Goal: Information Seeking & Learning: Learn about a topic

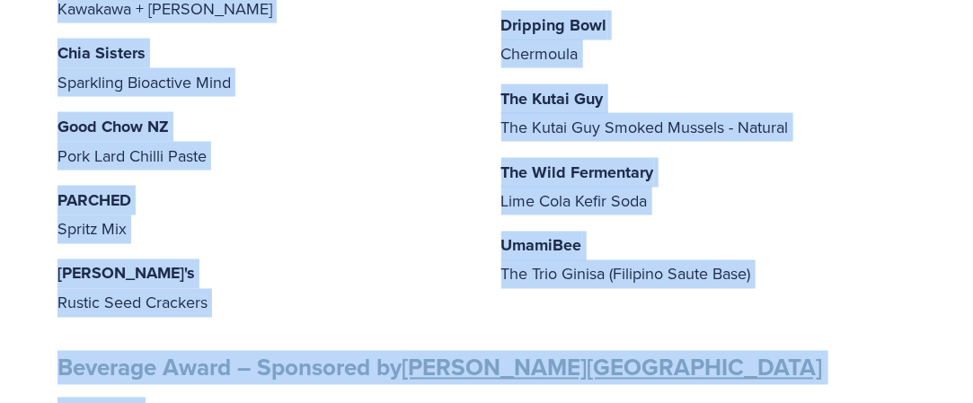
scroll to position [914, 0]
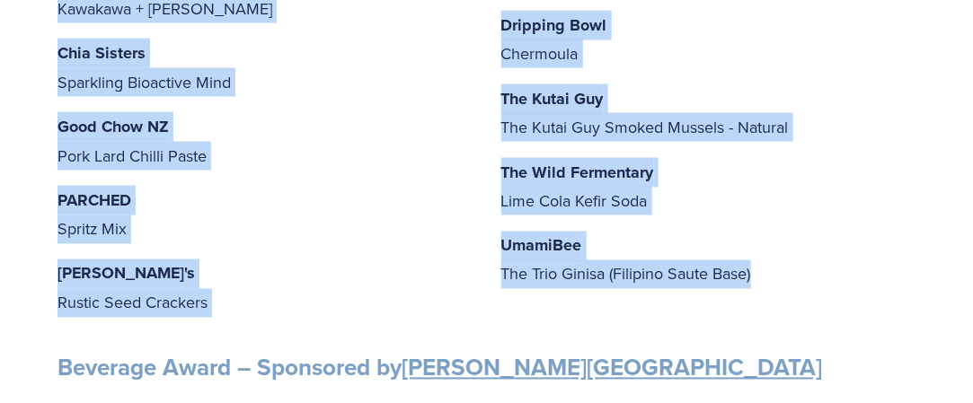
drag, startPoint x: 59, startPoint y: 102, endPoint x: 790, endPoint y: 295, distance: 756.1
copy div "Artisan Award – Sponsored by Cuisine Blue Petal Blue Petal Oxymel: Honey & Appl…"
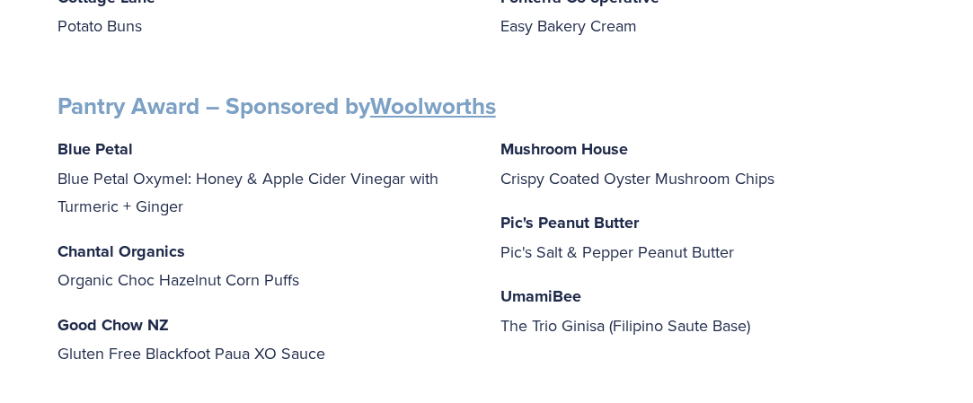
scroll to position [2261, 0]
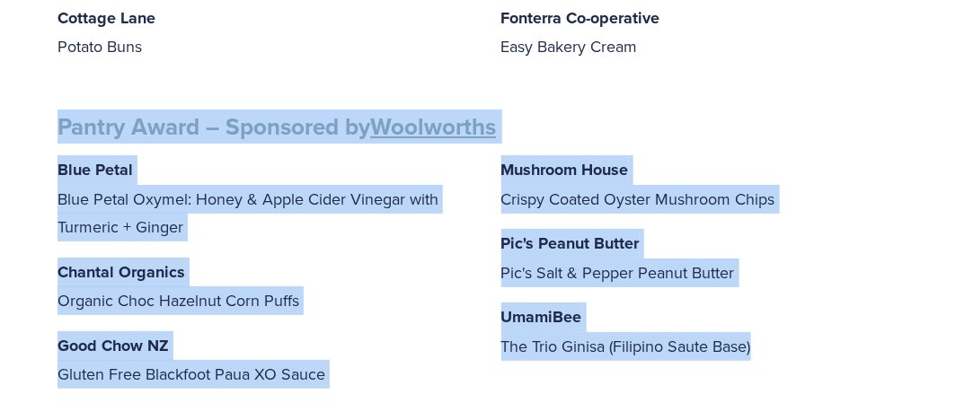
drag, startPoint x: 60, startPoint y: 86, endPoint x: 821, endPoint y: 339, distance: 801.4
copy div "Pantry Award – Sponsored by Woolworths Blue Petal Blue Petal Oxymel: Honey & Ap…"
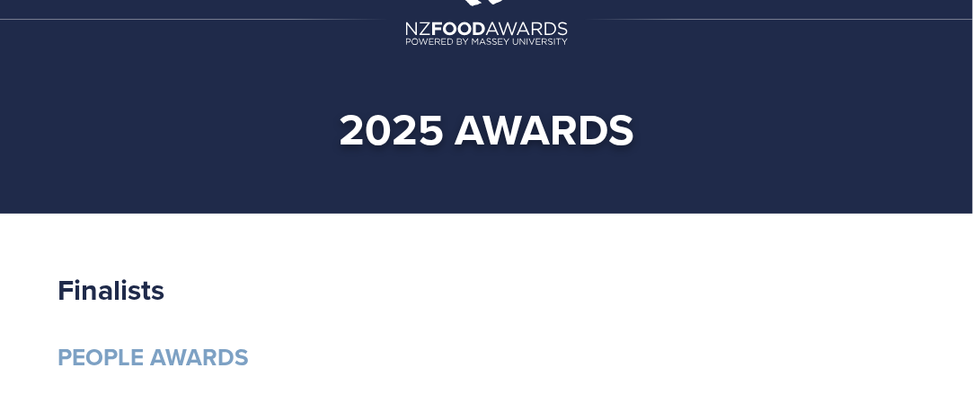
scroll to position [0, 0]
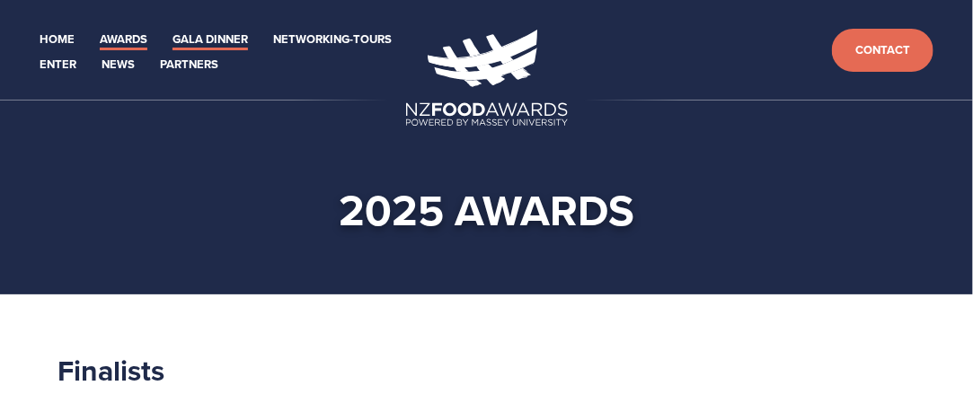
click at [210, 42] on link "Gala Dinner" at bounding box center [209, 40] width 75 height 21
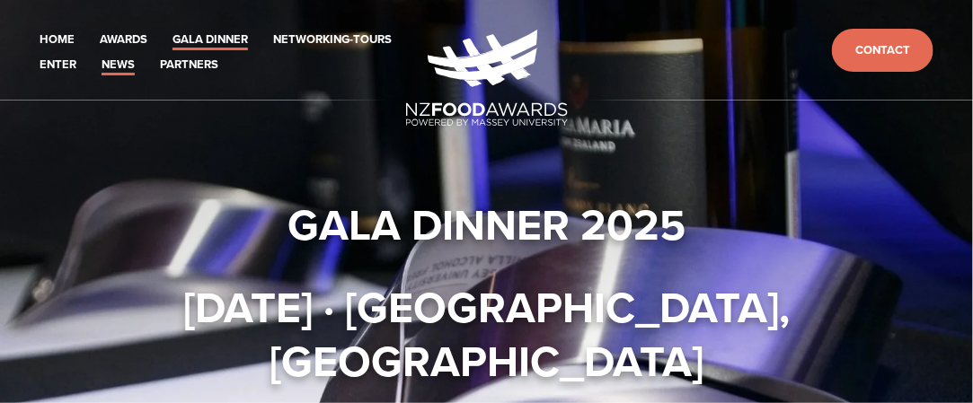
click at [112, 67] on link "News" at bounding box center [117, 65] width 33 height 21
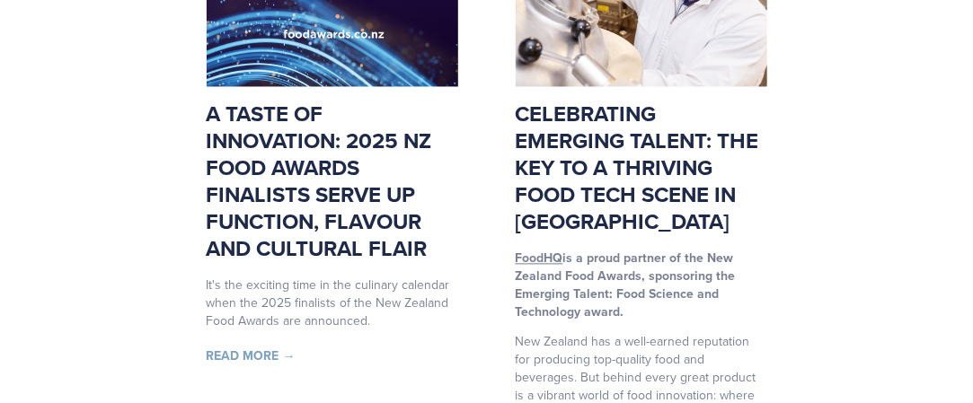
scroll to position [1167, 0]
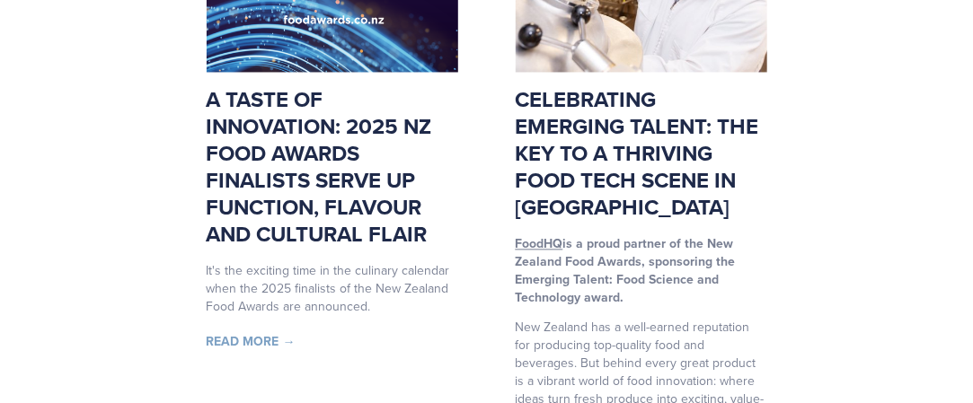
click at [253, 332] on link "Read More →" at bounding box center [251, 341] width 89 height 18
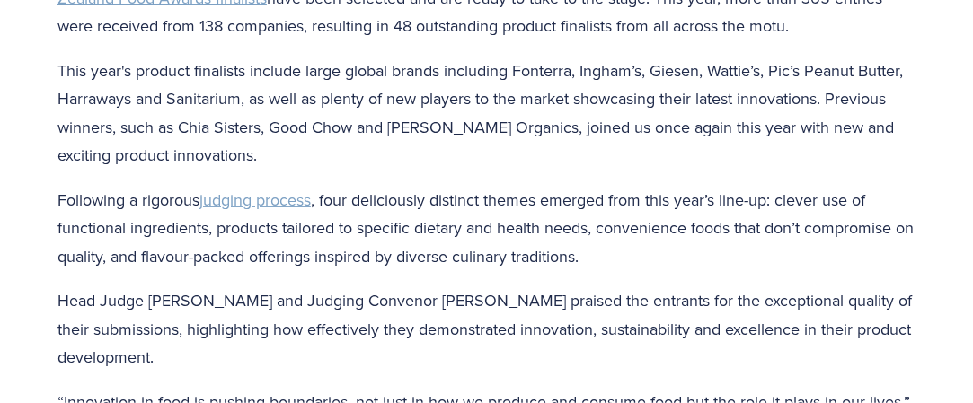
scroll to position [539, 0]
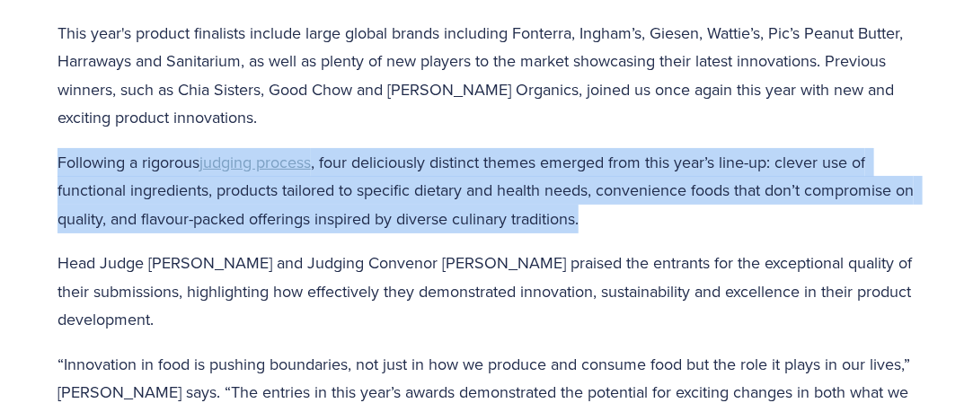
drag, startPoint x: 52, startPoint y: 163, endPoint x: 627, endPoint y: 229, distance: 578.5
click at [627, 229] on div "After putting the call out to Aotearoa New Zealand’s vibrant and innovative foo…" at bounding box center [486, 256] width 888 height 678
copy p "Following a rigorous judging process , four deliciously distinct themes emerged…"
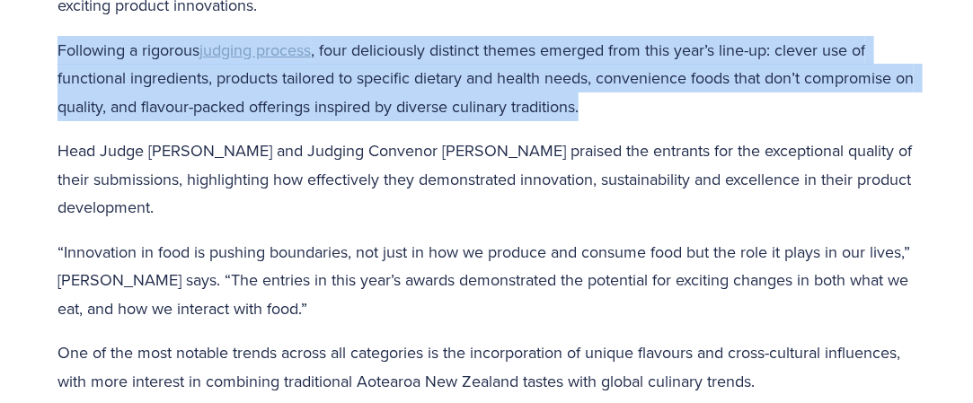
scroll to position [629, 0]
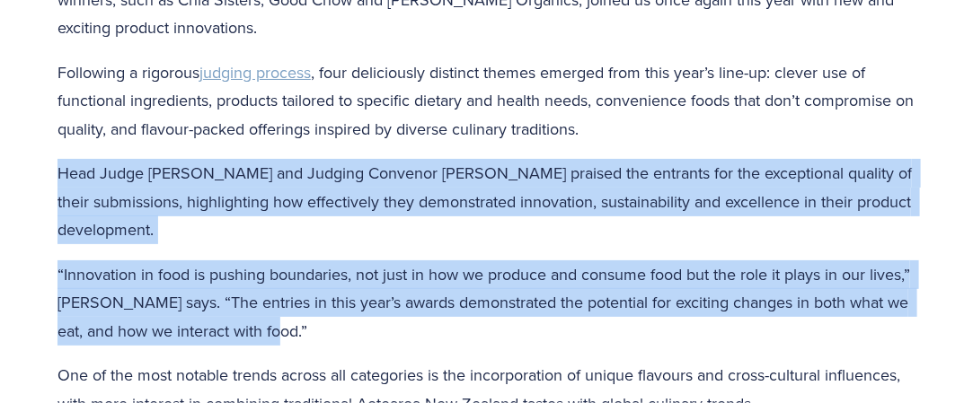
drag, startPoint x: 57, startPoint y: 177, endPoint x: 305, endPoint y: 327, distance: 289.7
click at [305, 327] on div "After putting the call out to Aotearoa New Zealand’s vibrant and innovative foo…" at bounding box center [486, 159] width 858 height 663
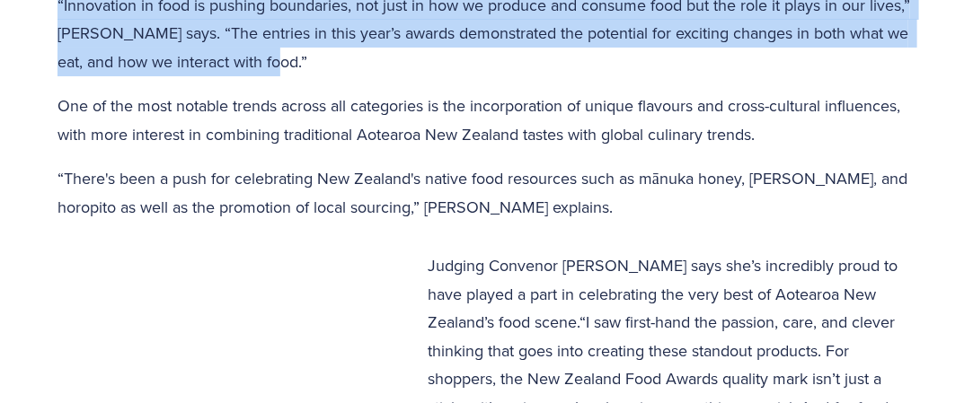
scroll to position [718, 0]
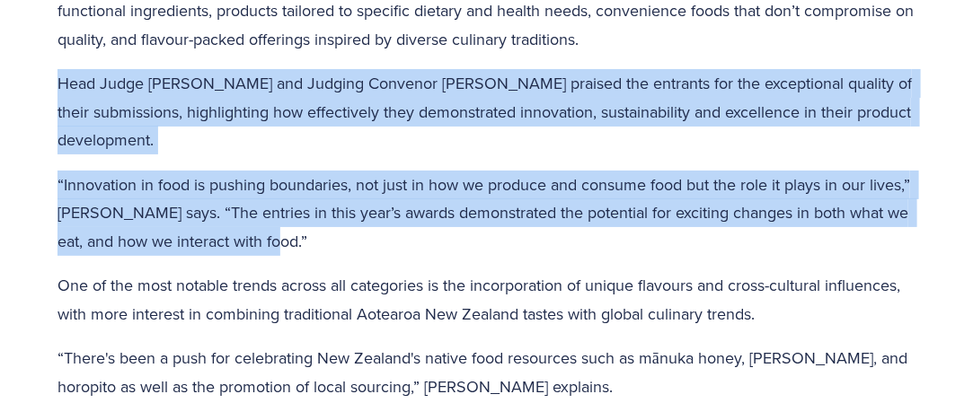
copy div "Head Judge Kay McMath and Judging Convenor Nikki Middleditch praised the entran…"
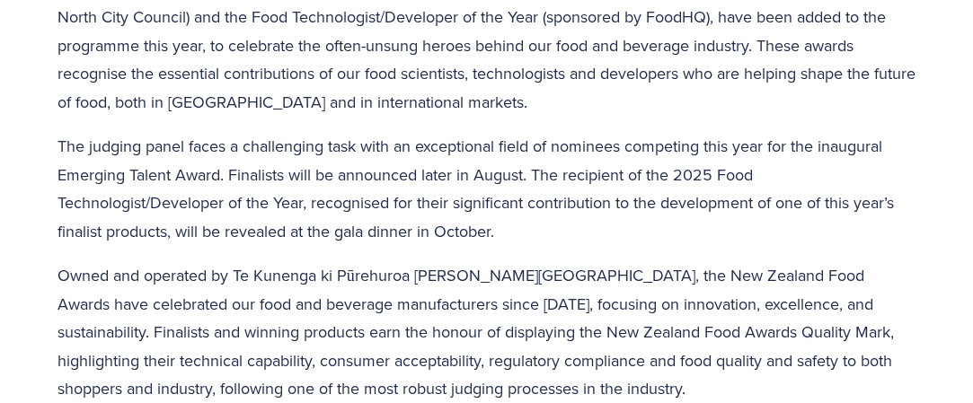
scroll to position [1616, 0]
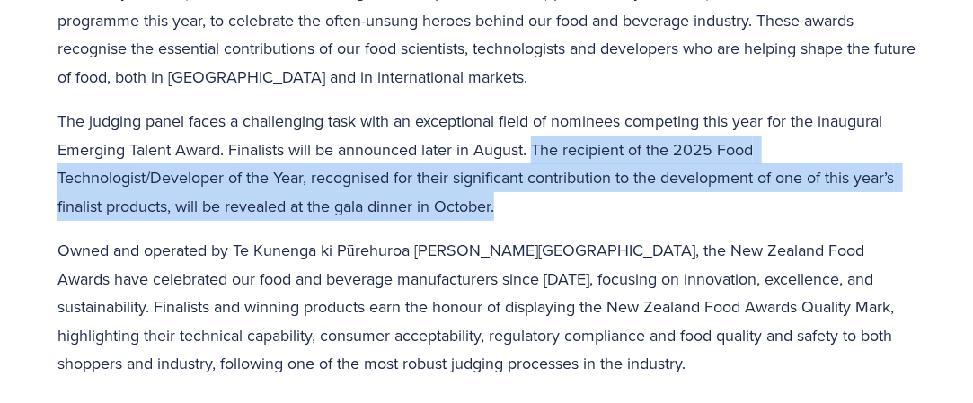
drag, startPoint x: 532, startPoint y: 147, endPoint x: 562, endPoint y: 218, distance: 77.2
click at [562, 218] on p "The judging panel faces a challenging task with an exceptional field of nominee…" at bounding box center [486, 163] width 858 height 113
copy p "The recipient of the 2025 Food Technologist/Developer of the Year, recognised f…"
